Goal: Task Accomplishment & Management: Complete application form

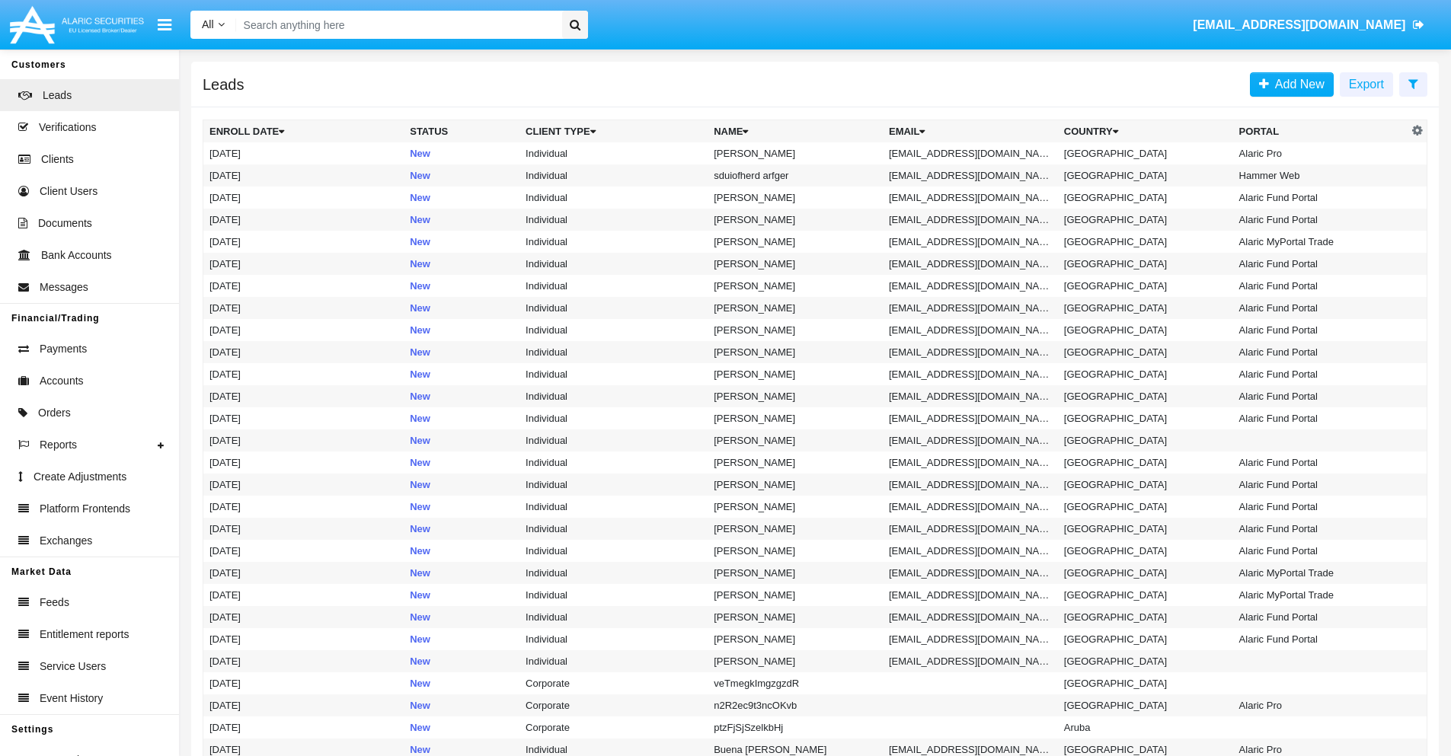
click at [1413, 83] on icon at bounding box center [1413, 84] width 10 height 12
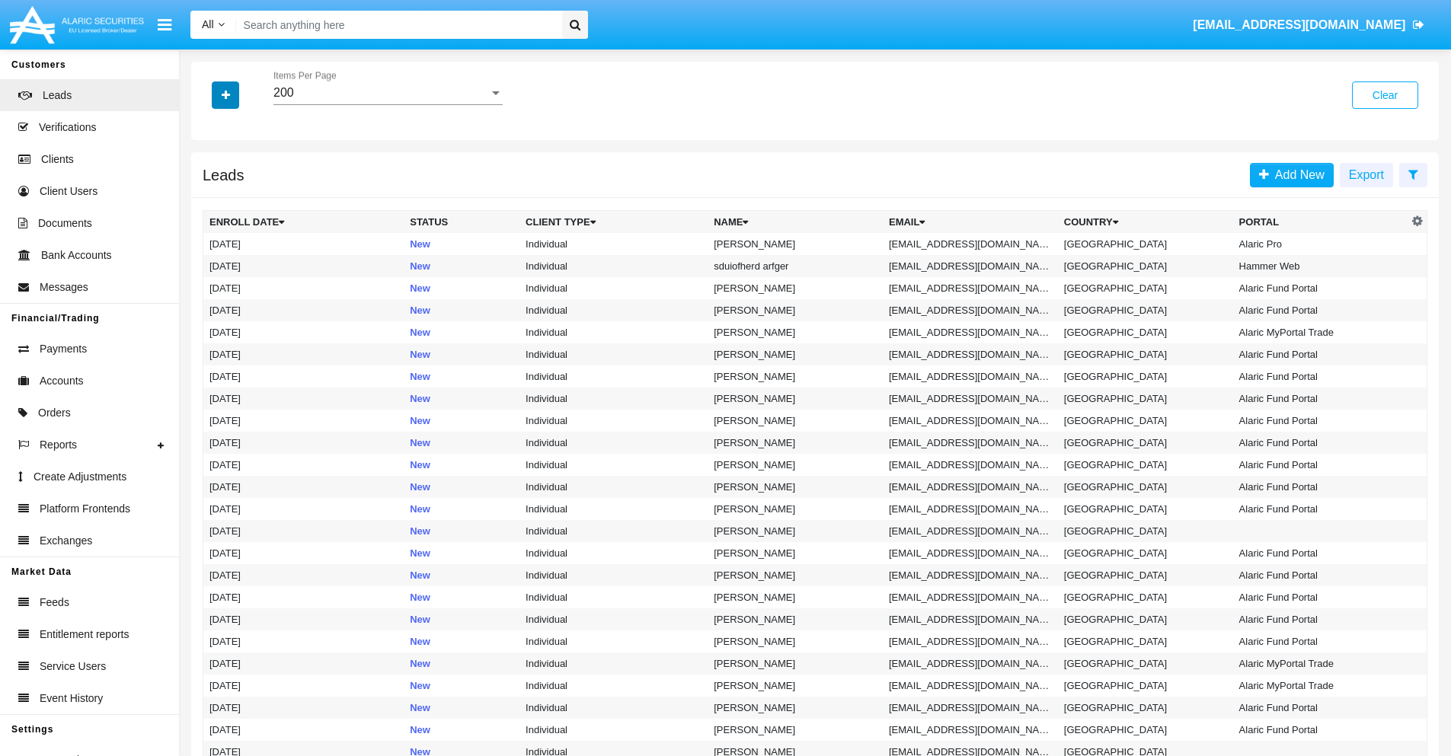
click at [225, 94] on icon "button" at bounding box center [226, 95] width 8 height 11
click at [237, 193] on span "Email" at bounding box center [237, 193] width 30 height 18
click at [209, 199] on input "Email" at bounding box center [209, 199] width 1 height 1
checkbox input "true"
click at [225, 94] on icon "button" at bounding box center [226, 95] width 8 height 11
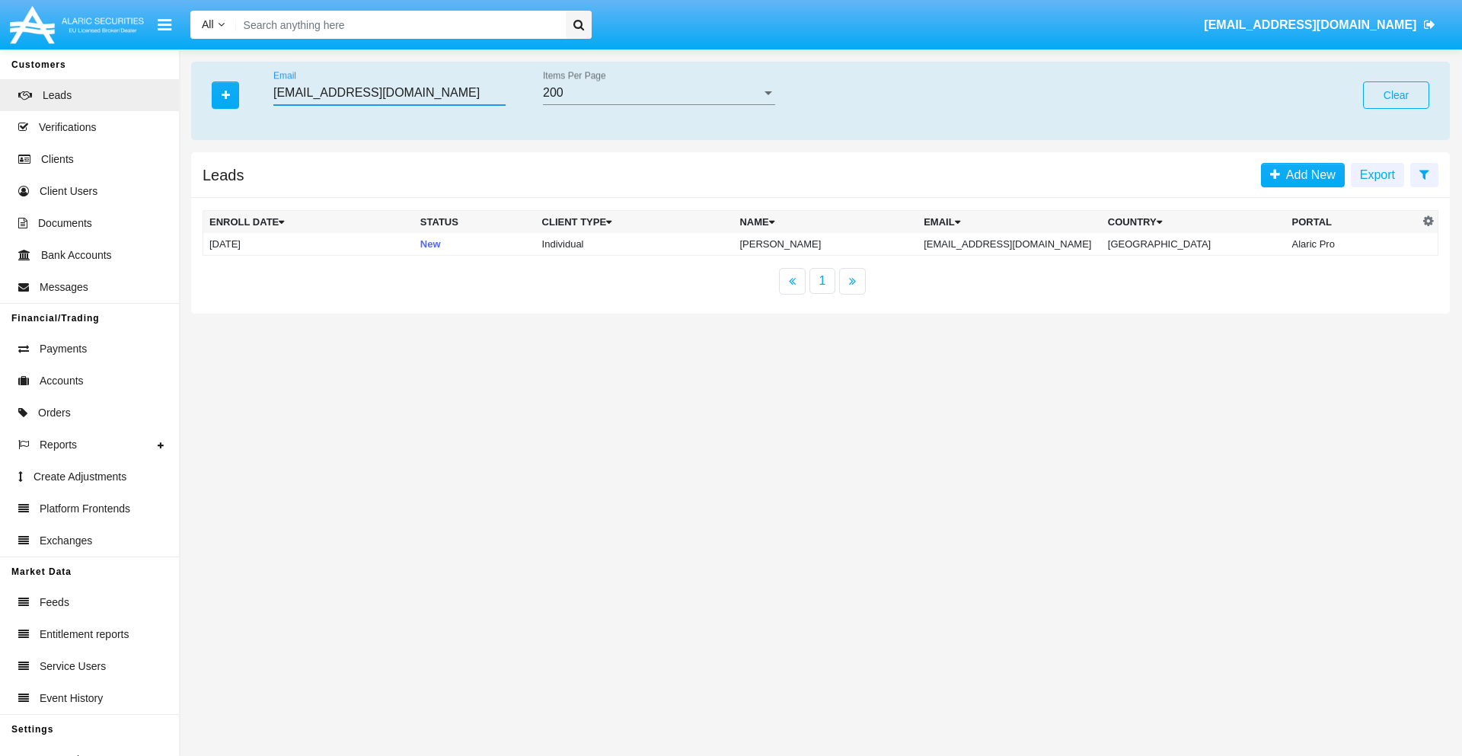
type input "ap-mmy5d8@ufspecj.ar8n5k.edu"
click at [1013, 244] on td "ap-mmy5d8@ufspecj.ar8n5k.edu" at bounding box center [1010, 244] width 184 height 23
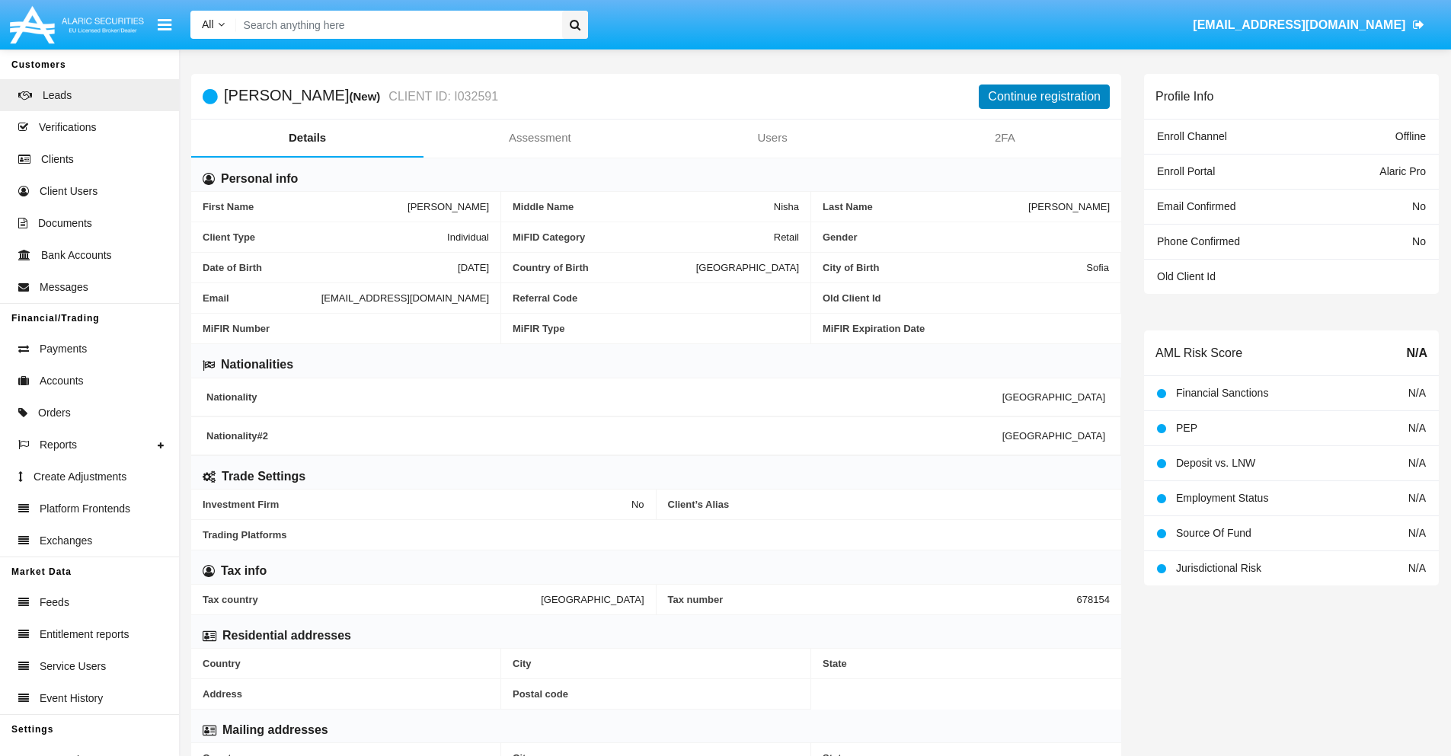
click at [1044, 96] on button "Continue registration" at bounding box center [1044, 97] width 131 height 24
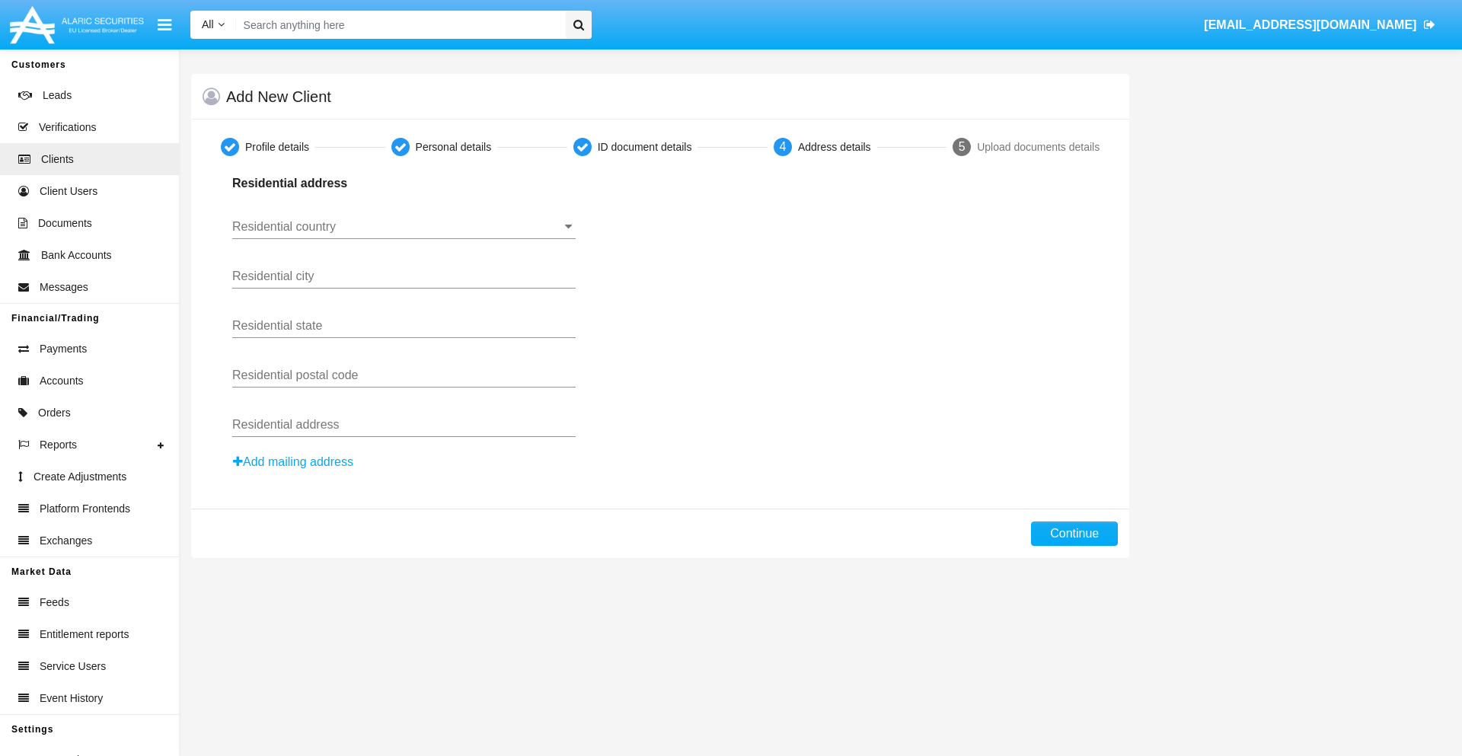
click at [404, 227] on input "Residential country" at bounding box center [404, 227] width 344 height 14
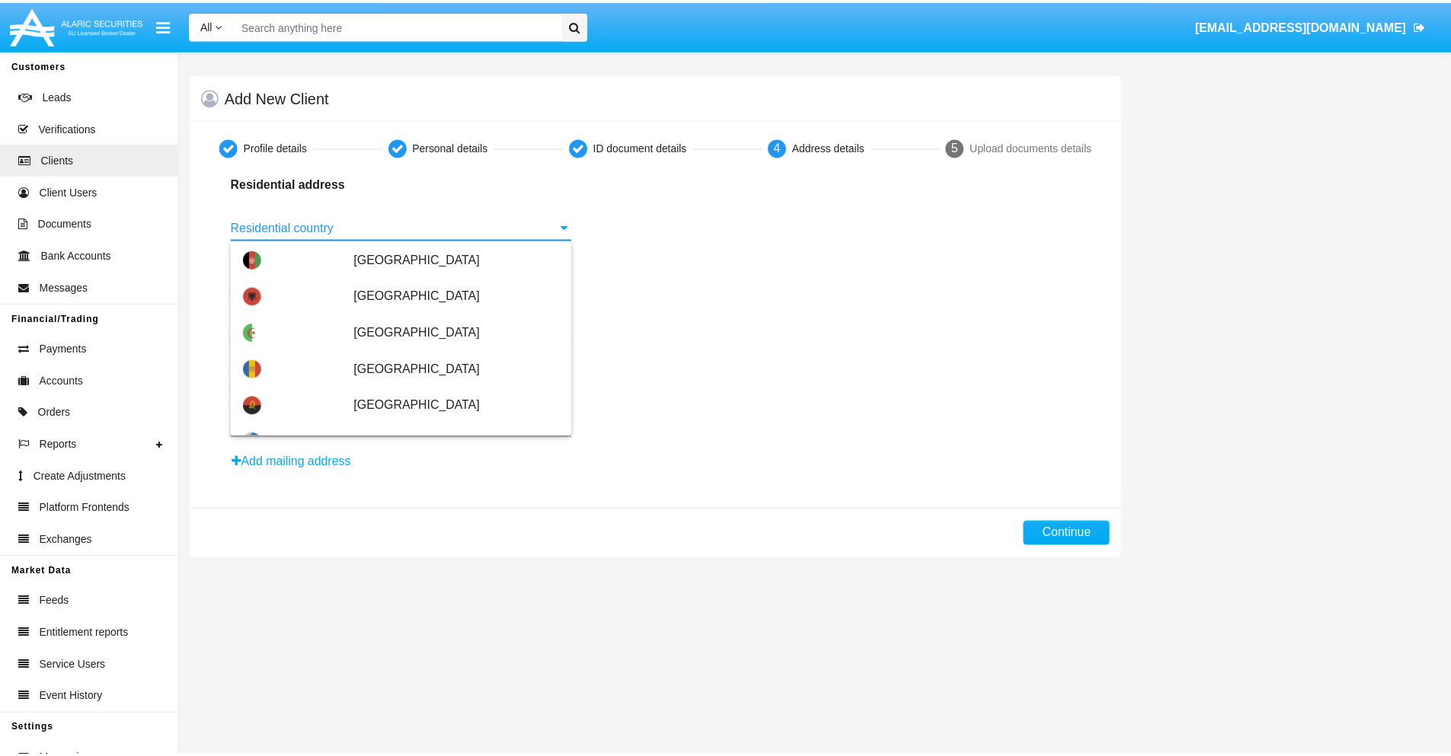
scroll to position [902, 0]
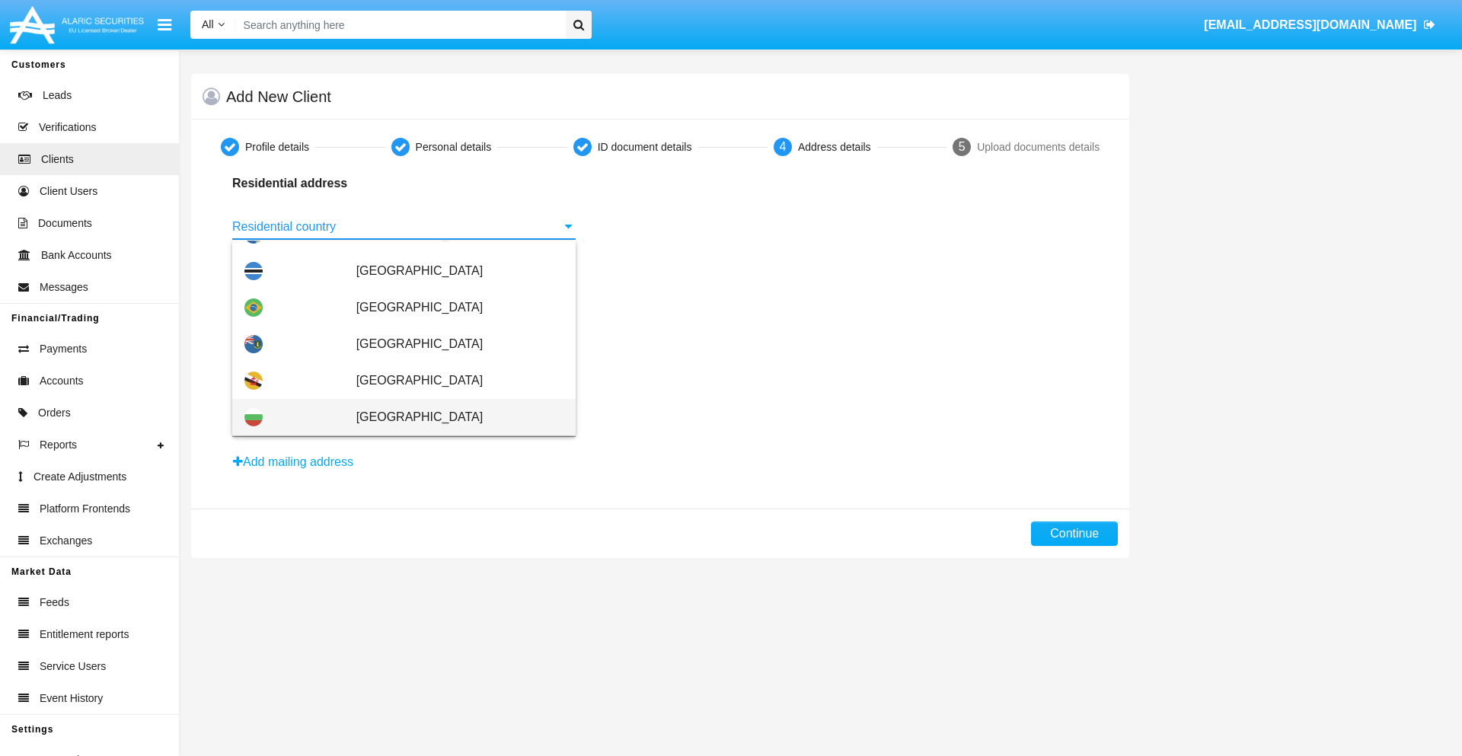
click at [452, 417] on span "[GEOGRAPHIC_DATA]" at bounding box center [459, 417] width 207 height 37
type input "[GEOGRAPHIC_DATA]"
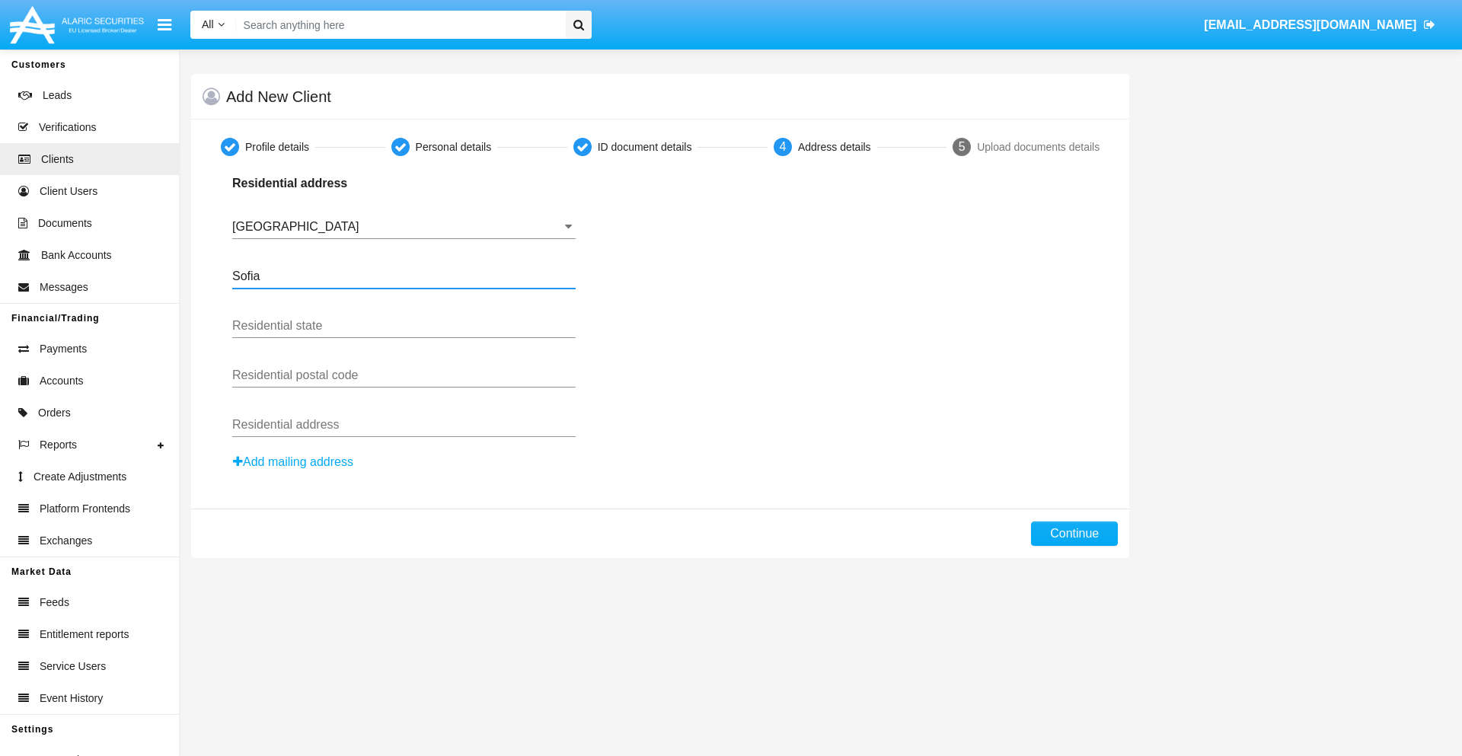
type input "Sofia"
type input "1000"
type input "Vasil Levski"
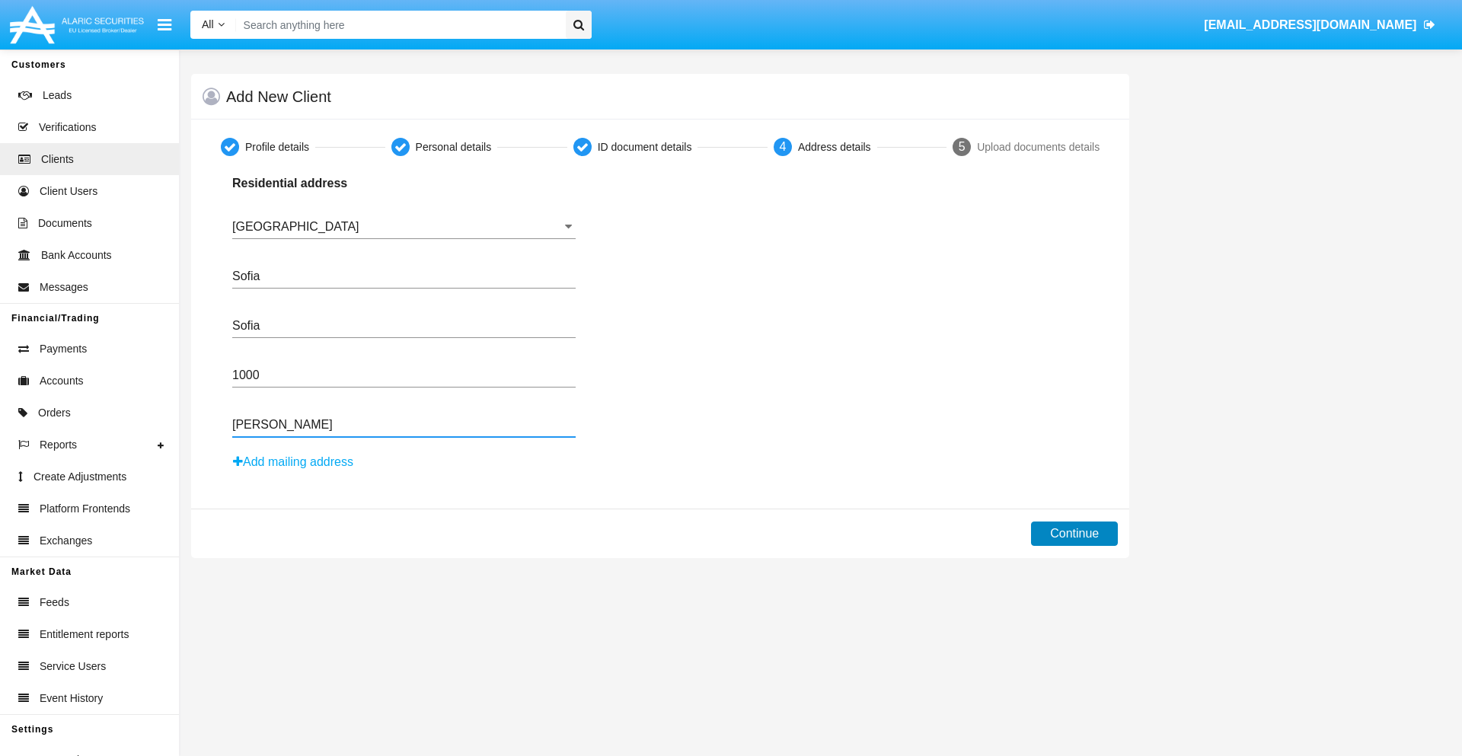
click at [1075, 534] on button "Continue" at bounding box center [1074, 534] width 87 height 24
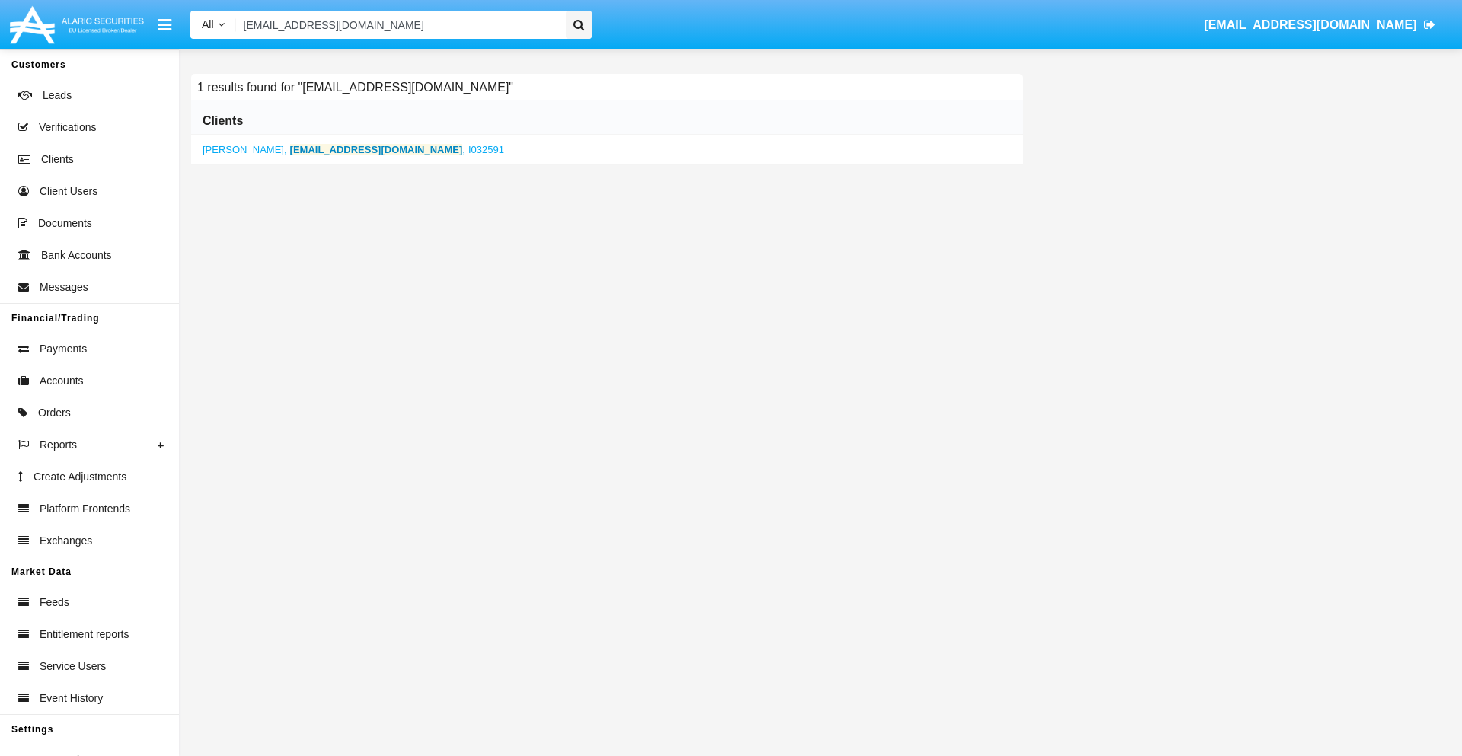
type input "ap-mmy5d8@ufspecj.ar8n5k.edu"
click at [333, 149] on b "ap-mmy5d8@ufspecj.ar8n5k.edu" at bounding box center [376, 149] width 173 height 11
